Goal: Download file/media

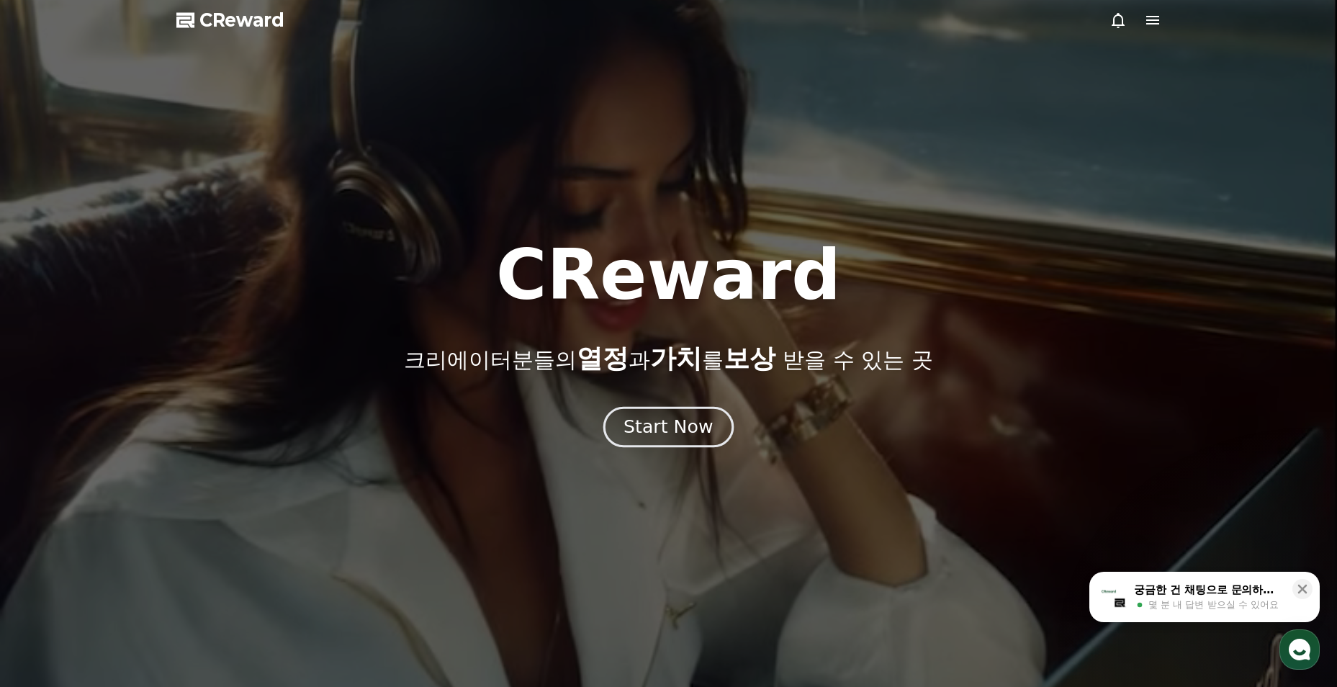
drag, startPoint x: 0, startPoint y: 0, endPoint x: 659, endPoint y: 425, distance: 784.2
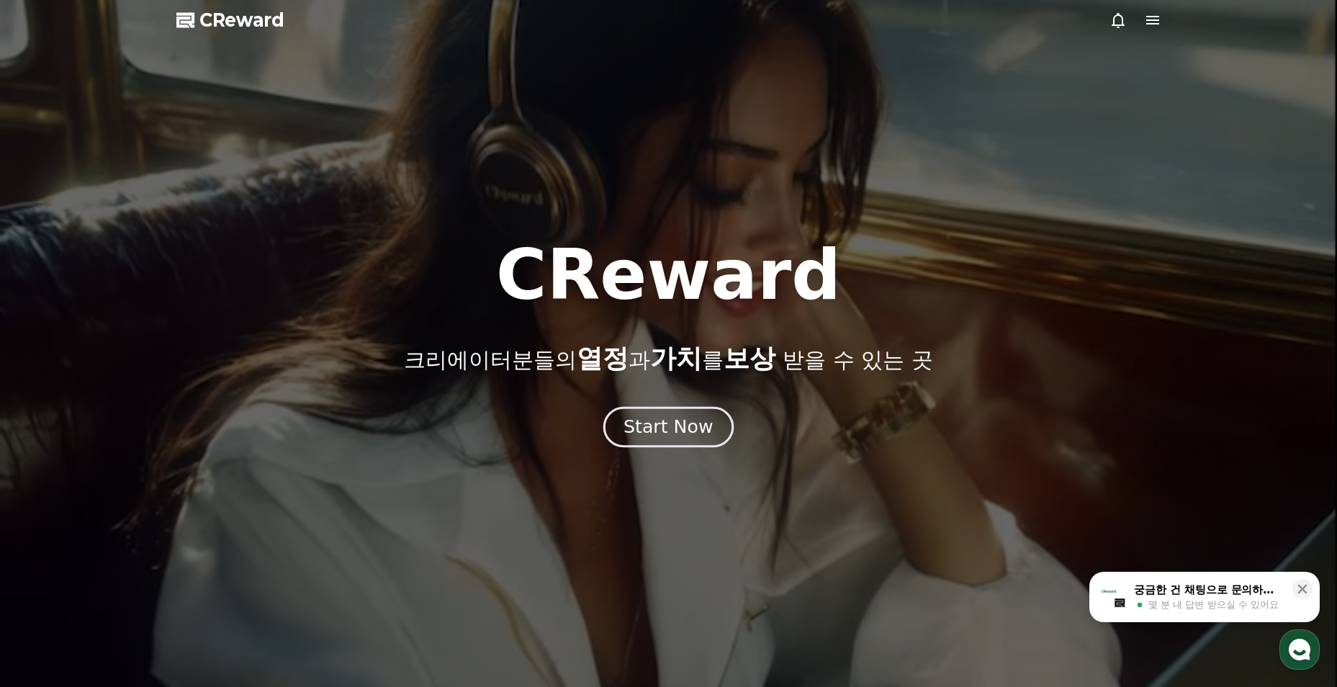
click at [659, 425] on div "Start Now" at bounding box center [667, 427] width 89 height 24
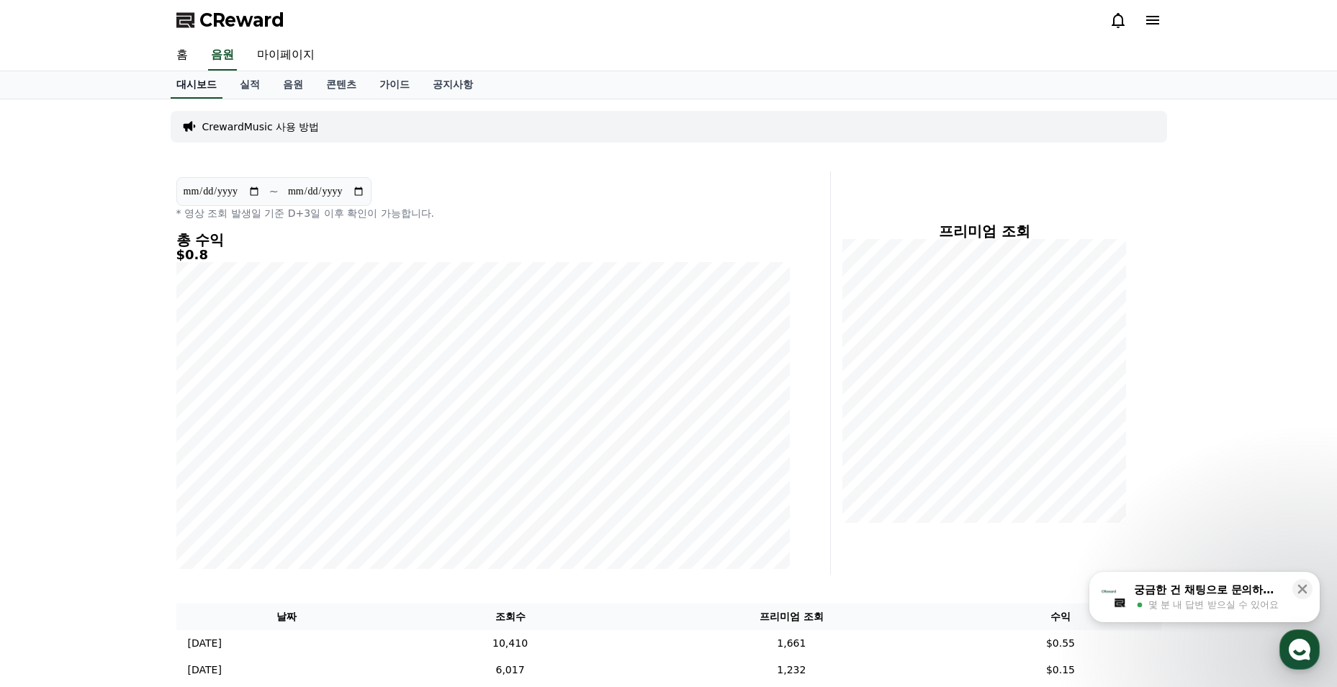
click at [218, 81] on link "대시보드" at bounding box center [197, 84] width 52 height 27
click at [361, 83] on link "콘텐츠" at bounding box center [341, 84] width 53 height 27
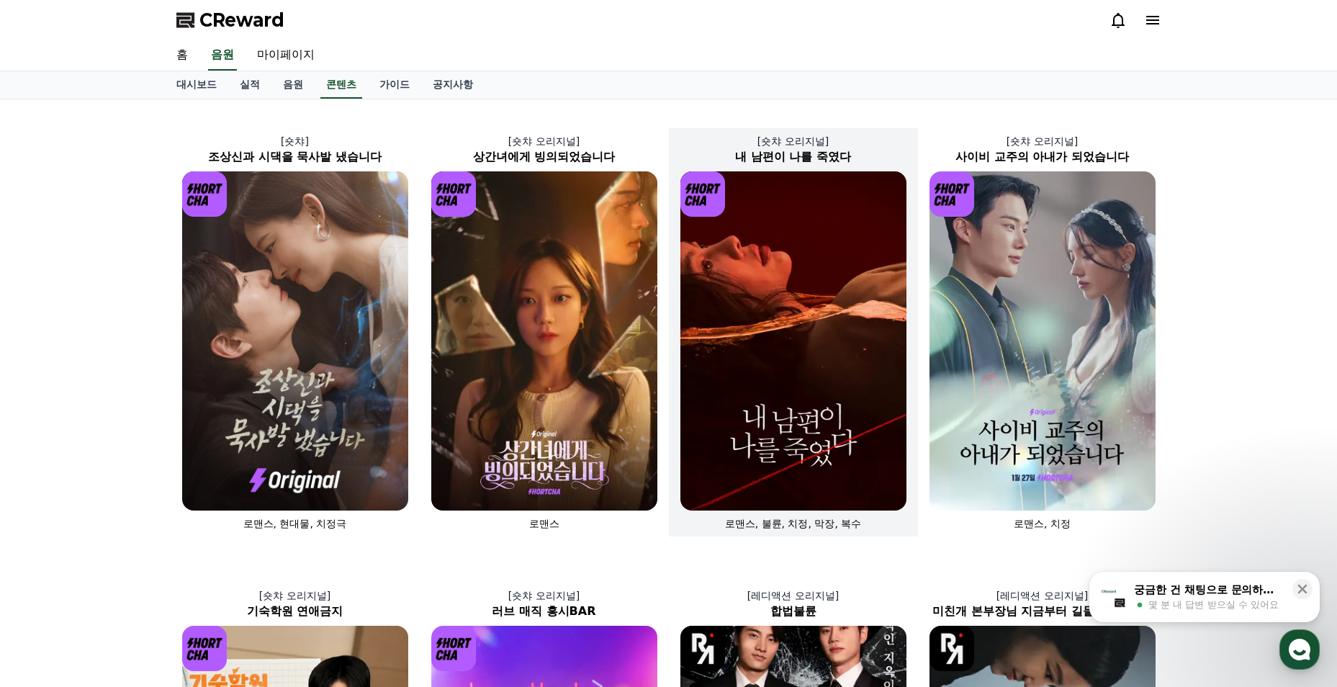
click at [762, 461] on img at bounding box center [793, 340] width 226 height 339
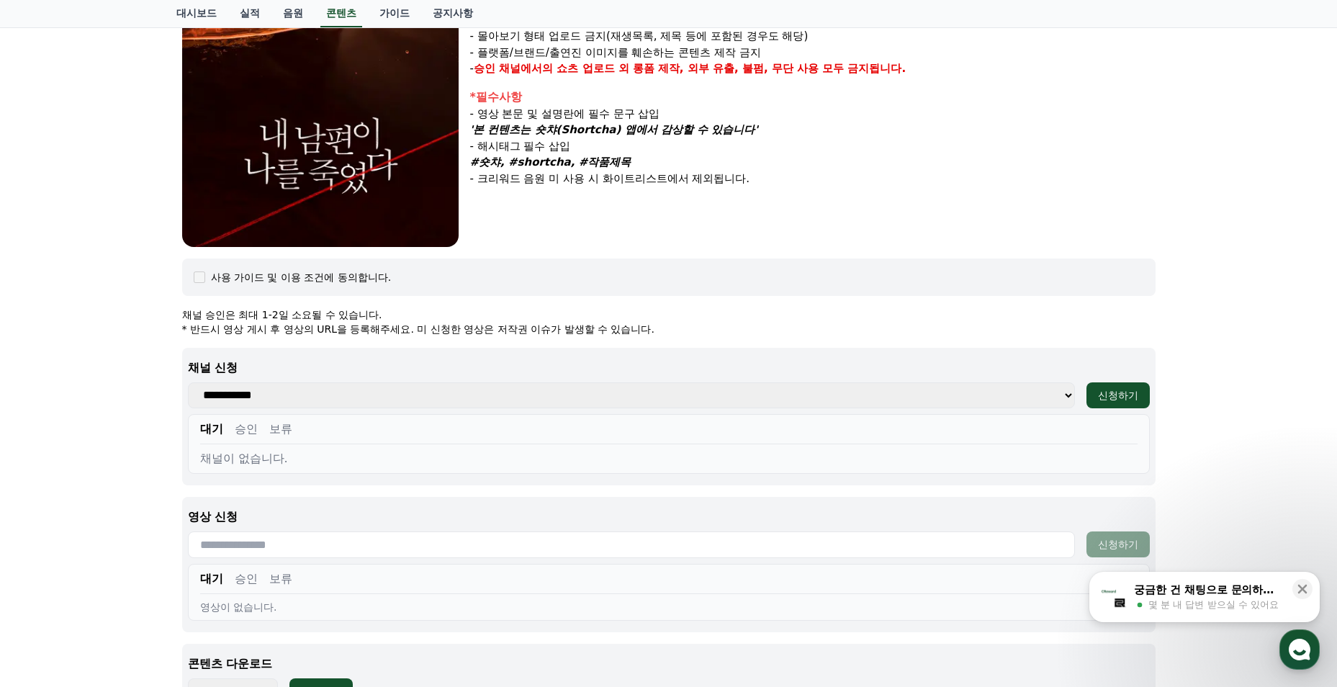
scroll to position [360, 0]
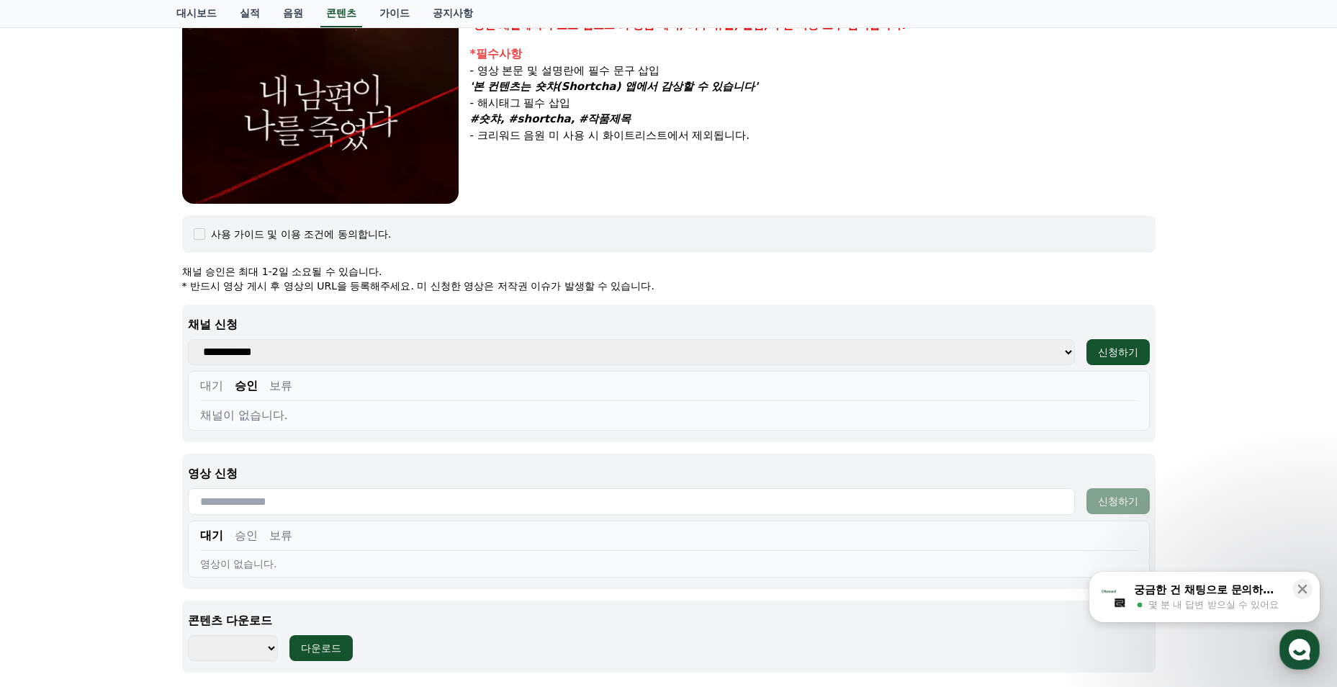
click at [239, 650] on select "******** ******** ******** ******** ******** ******** ******** ******** *******…" at bounding box center [233, 648] width 90 height 26
select select "**********"
click at [188, 635] on select "******** ******** ******** ******** ******** ******** ******** ******** *******…" at bounding box center [233, 648] width 90 height 26
click at [321, 653] on div "다운로드" at bounding box center [321, 648] width 40 height 14
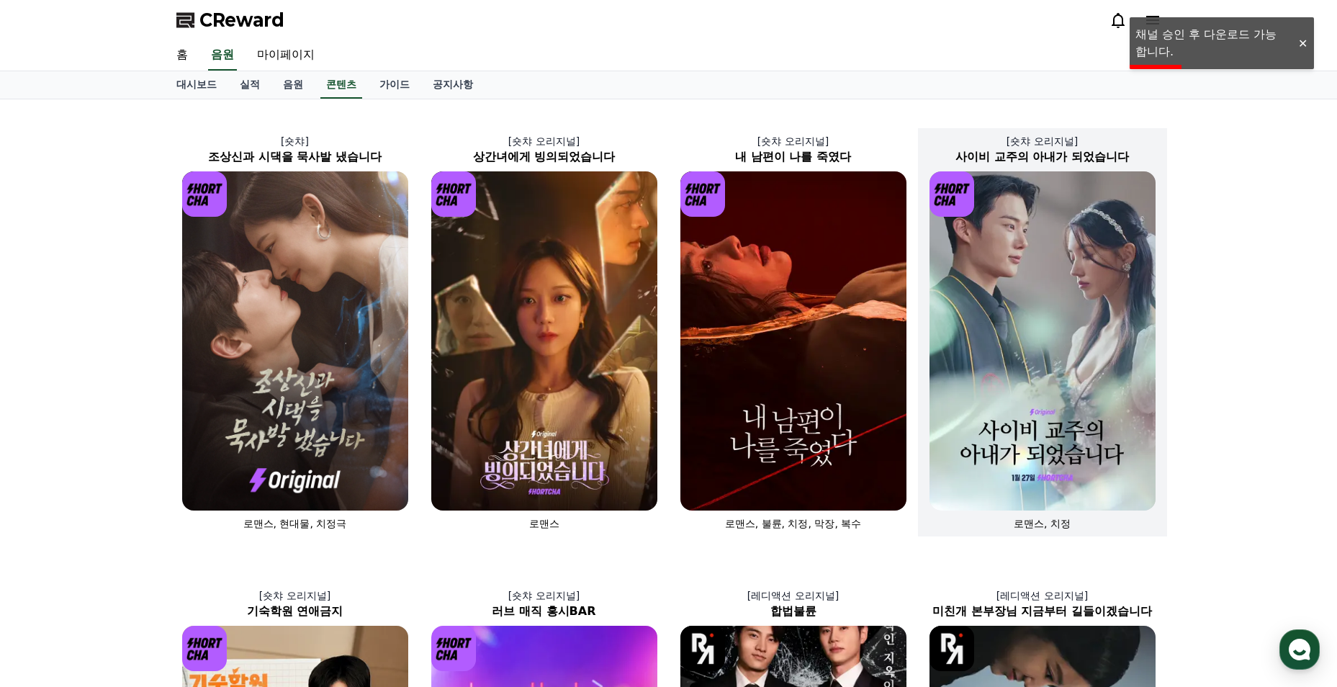
click at [1006, 416] on img at bounding box center [1042, 340] width 226 height 339
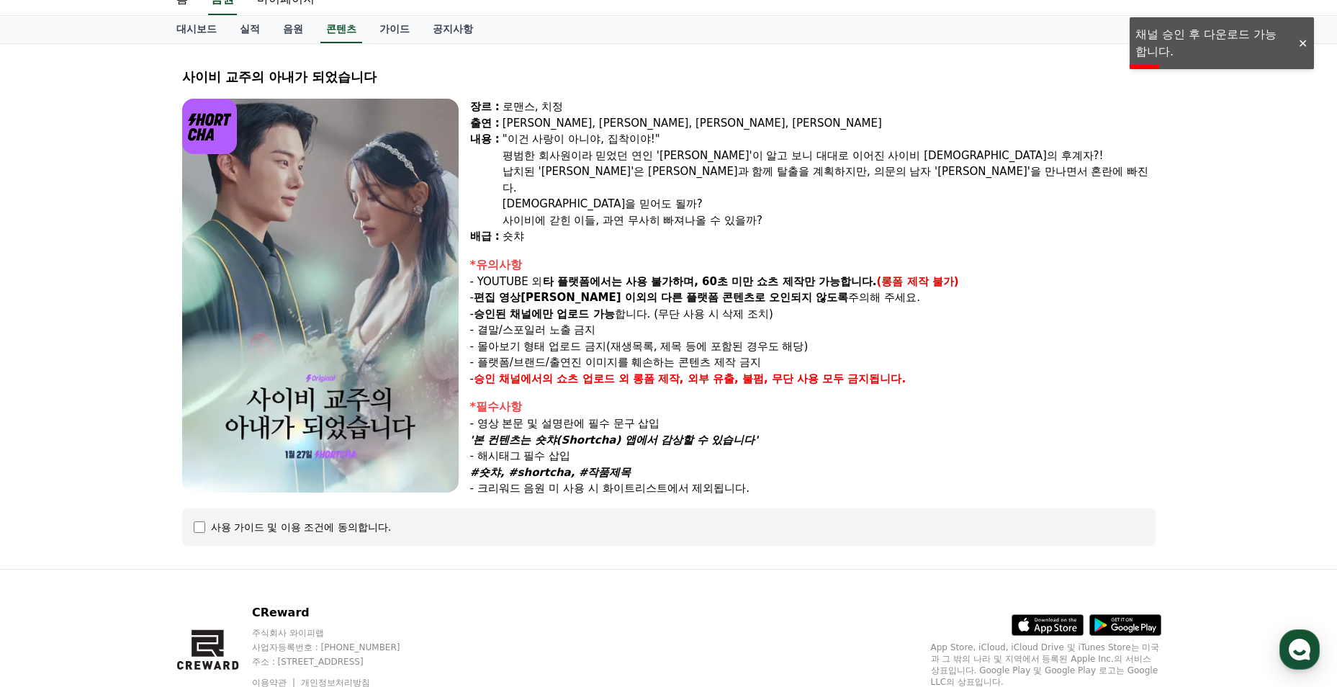
scroll to position [112, 0]
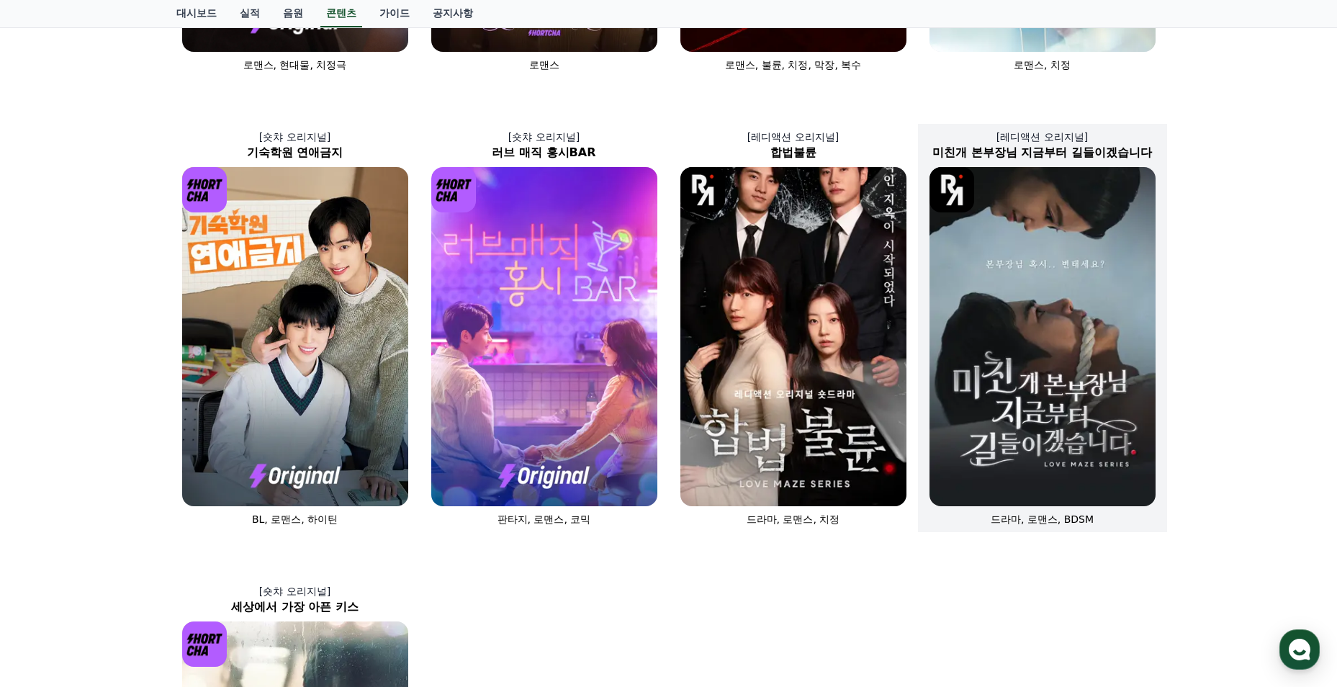
scroll to position [432, 0]
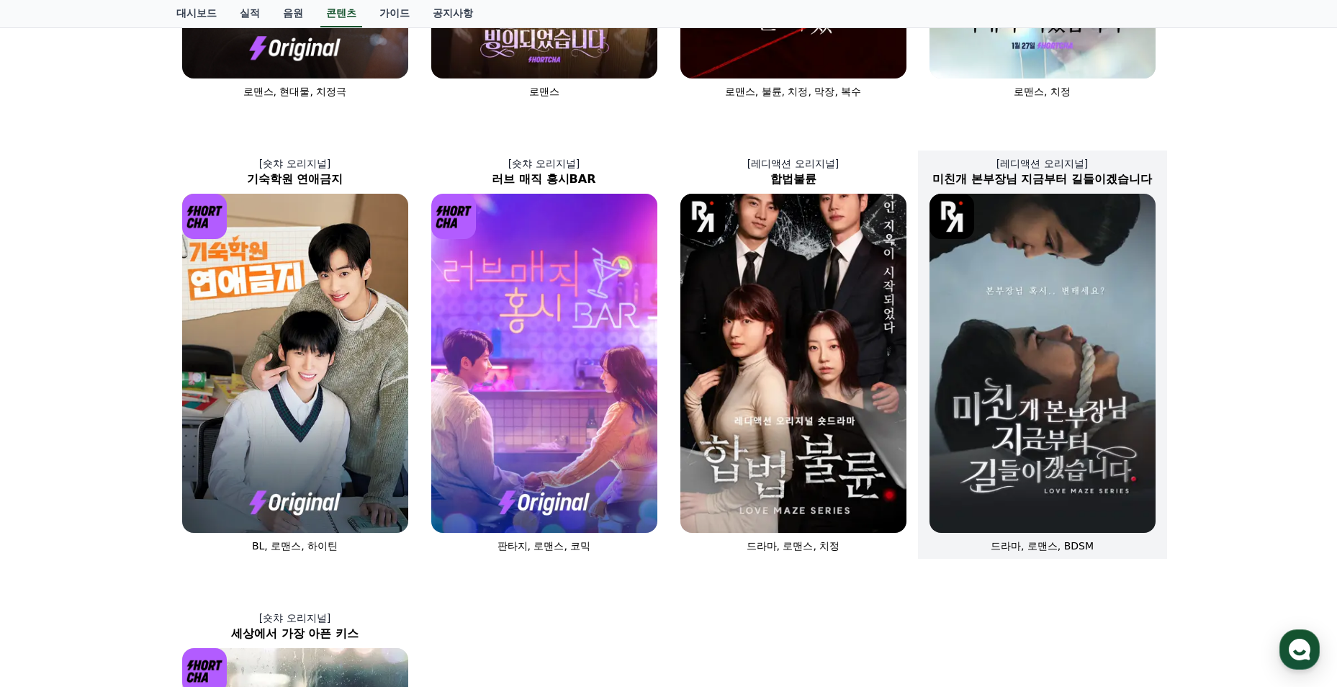
click at [1036, 277] on img at bounding box center [1042, 363] width 226 height 339
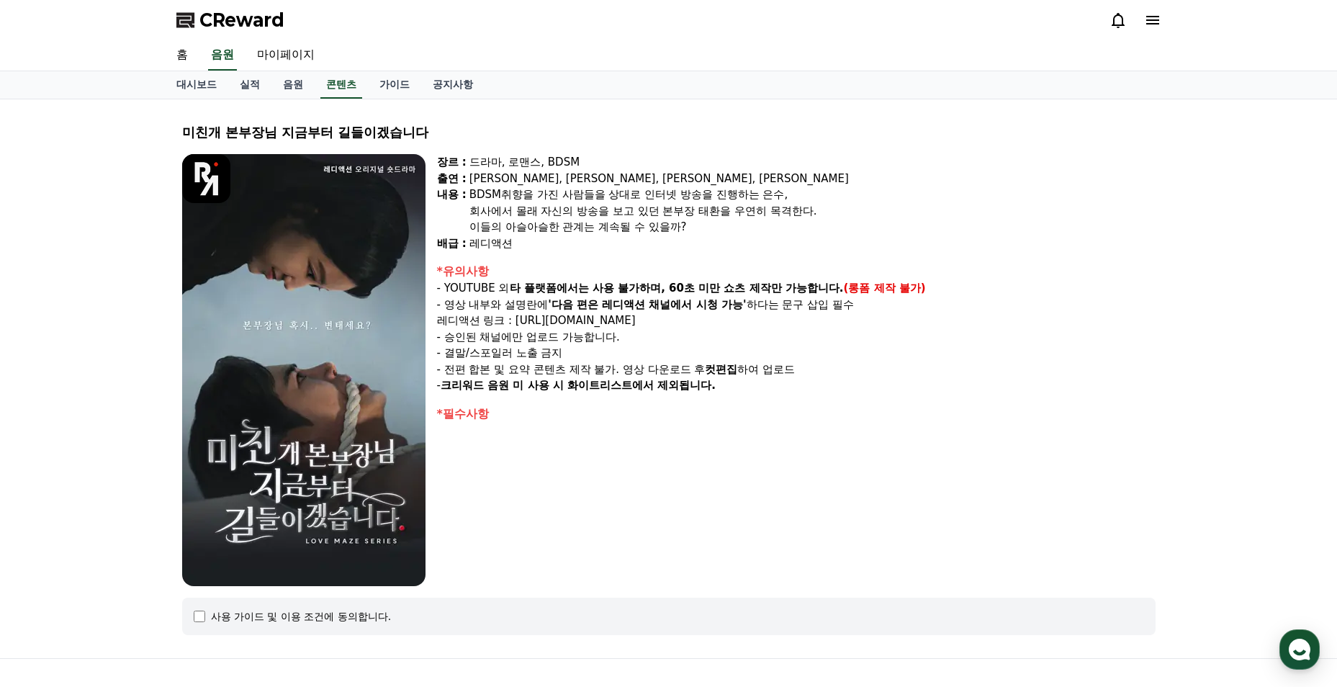
select select
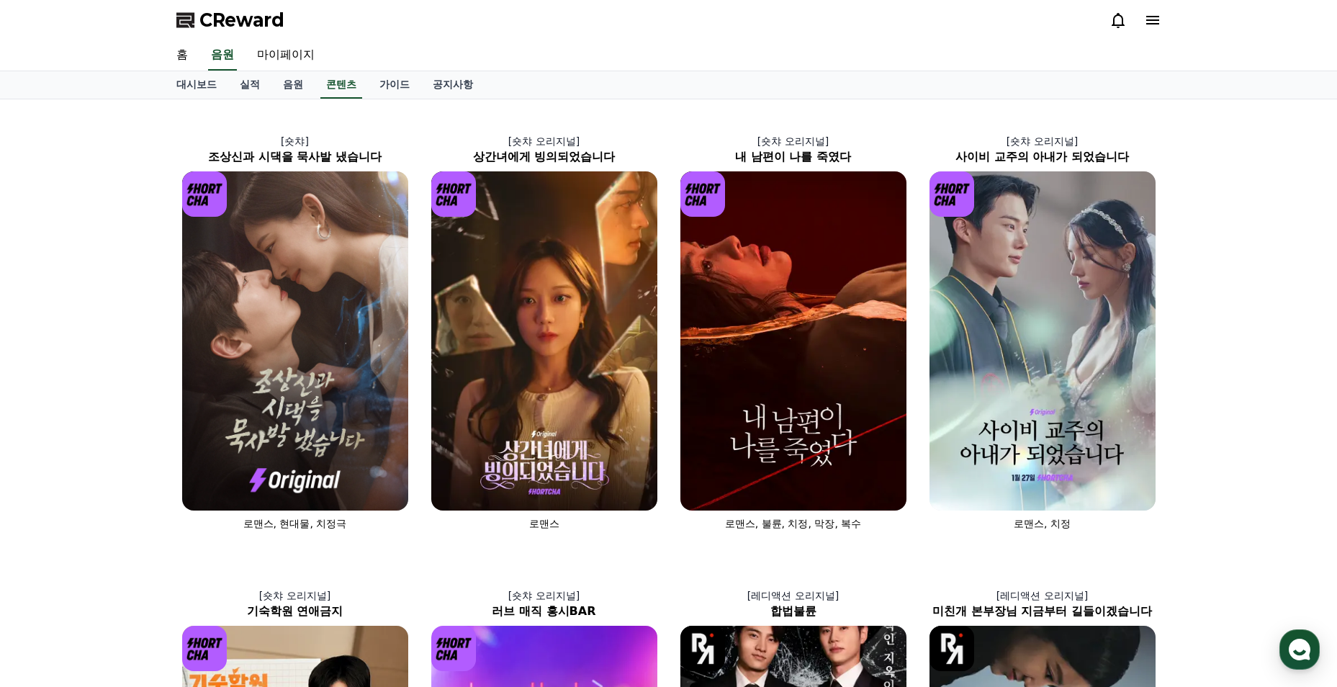
click at [367, 60] on div "홈 음원 마이페이지" at bounding box center [669, 55] width 1008 height 30
click at [379, 89] on link "가이드" at bounding box center [394, 84] width 53 height 27
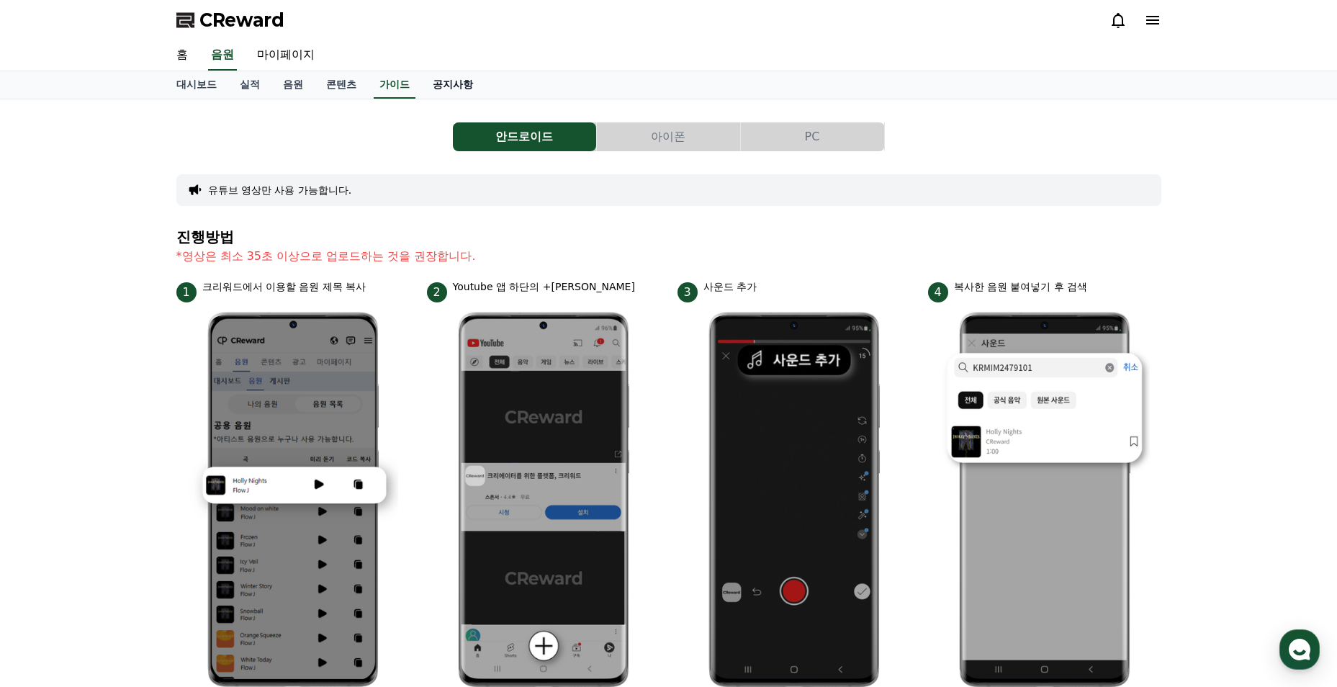
click at [466, 91] on link "공지사항" at bounding box center [452, 84] width 63 height 27
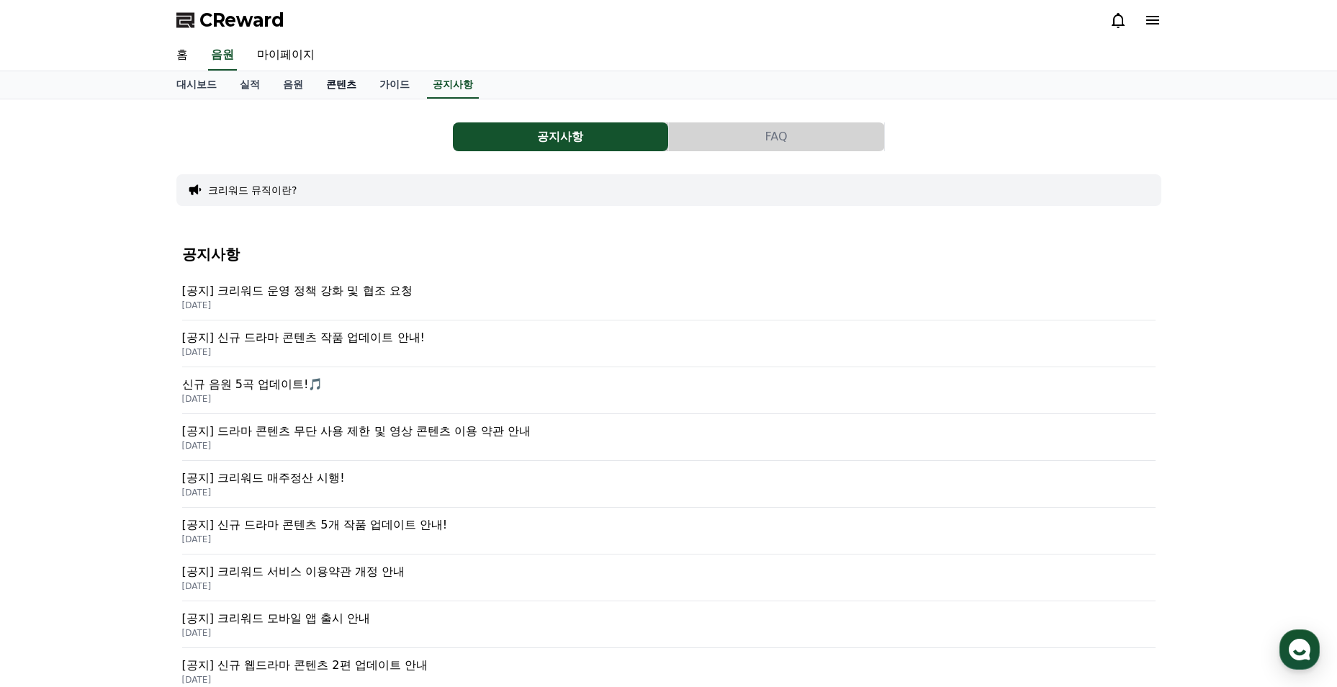
click at [350, 88] on link "콘텐츠" at bounding box center [341, 84] width 53 height 27
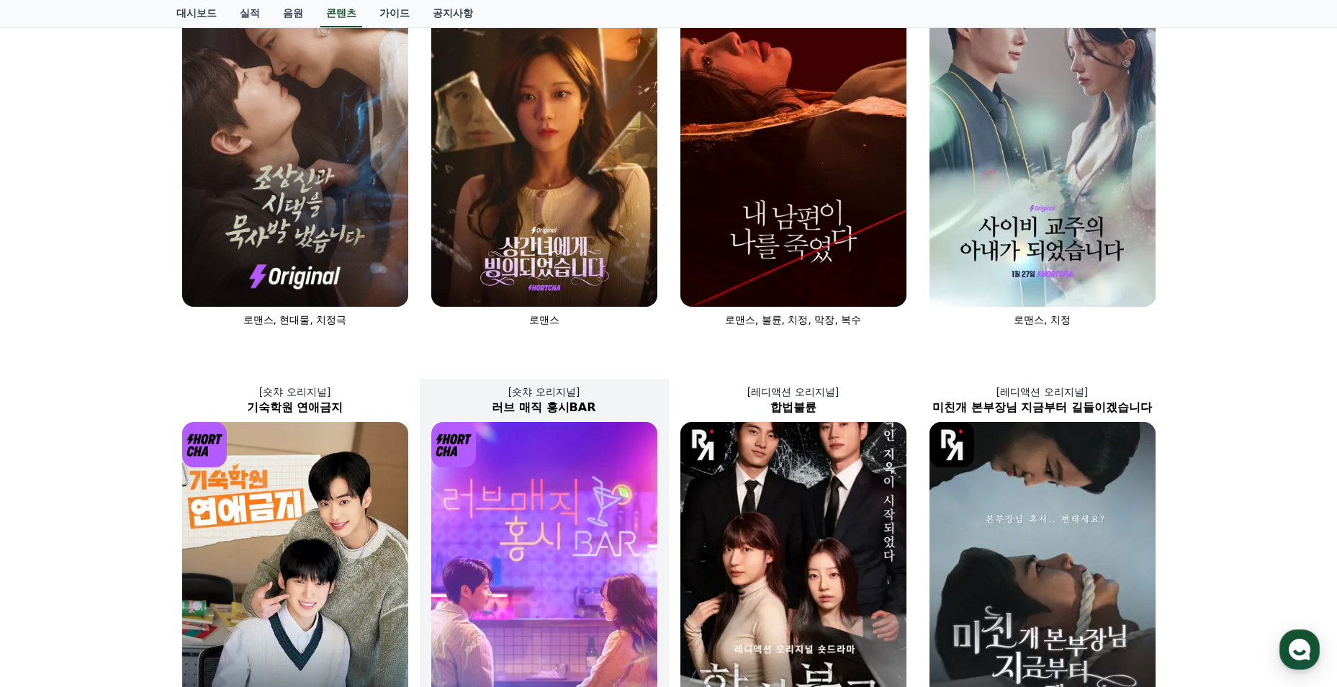
scroll to position [216, 0]
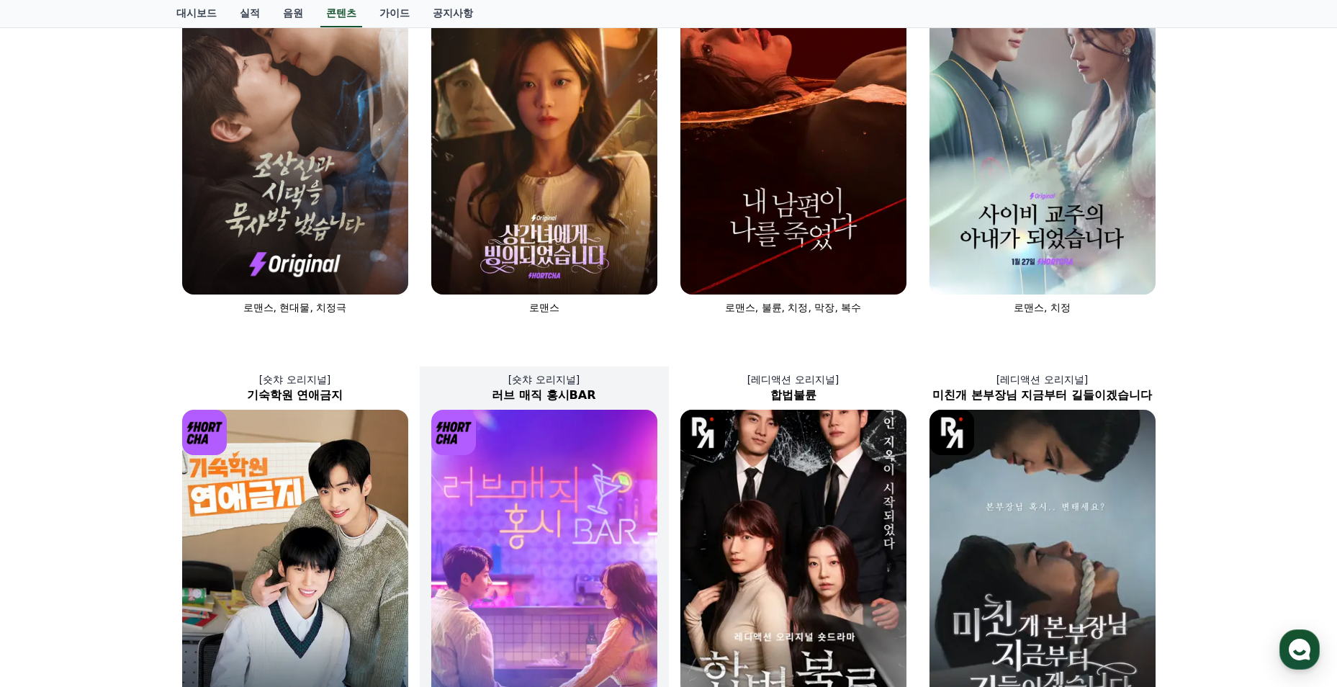
click at [555, 510] on img at bounding box center [544, 579] width 226 height 339
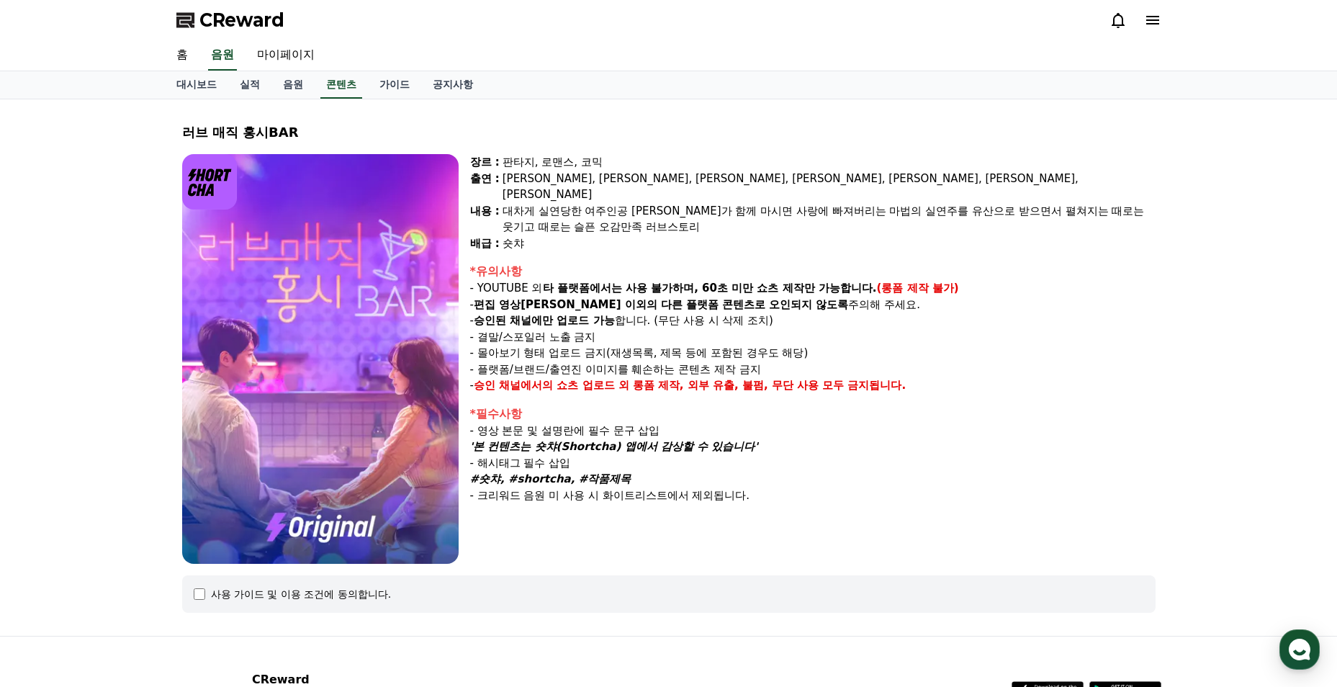
select select
